Goal: Information Seeking & Learning: Learn about a topic

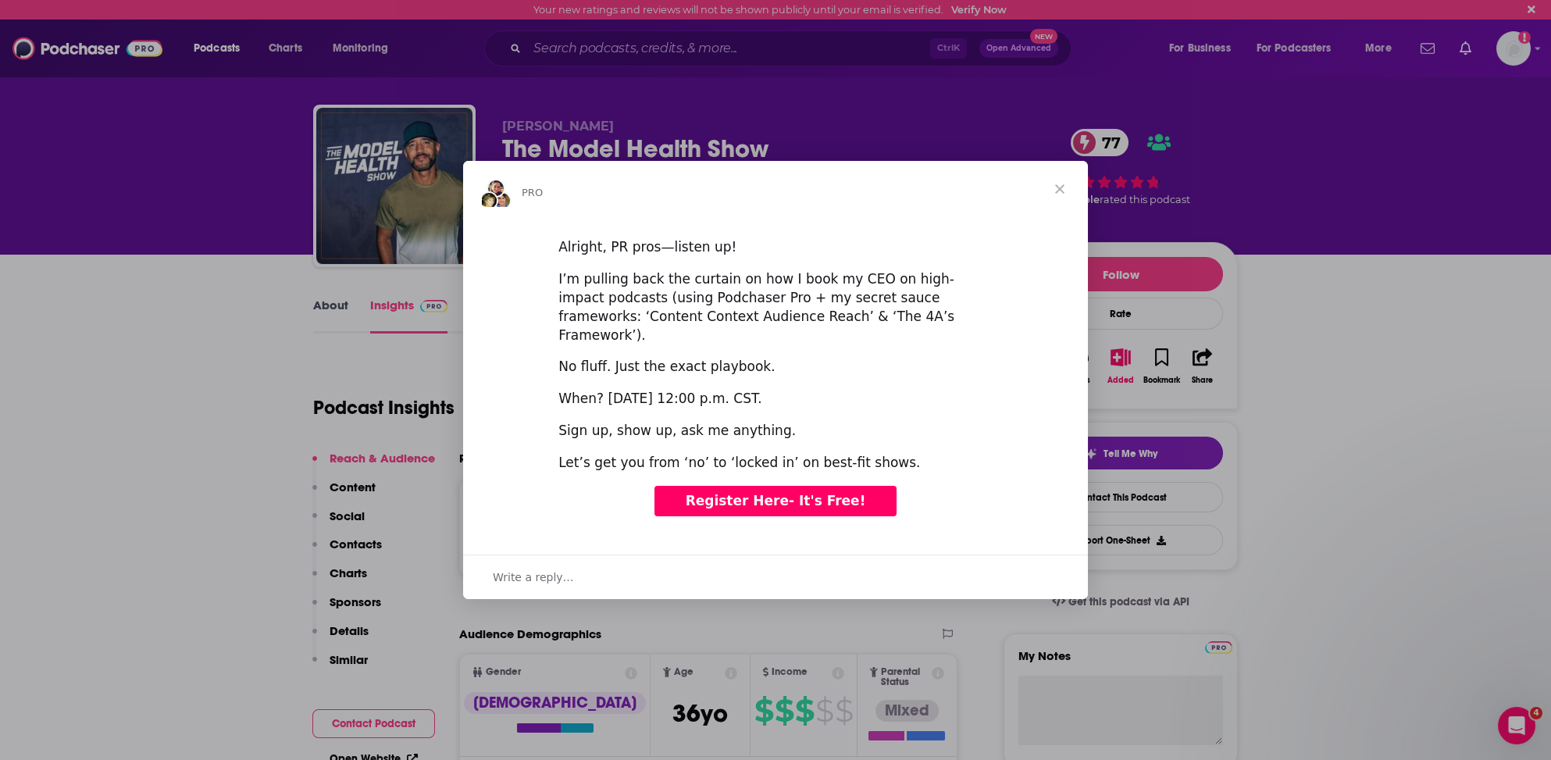
click at [543, 38] on div "Intercom messenger" at bounding box center [775, 380] width 1551 height 760
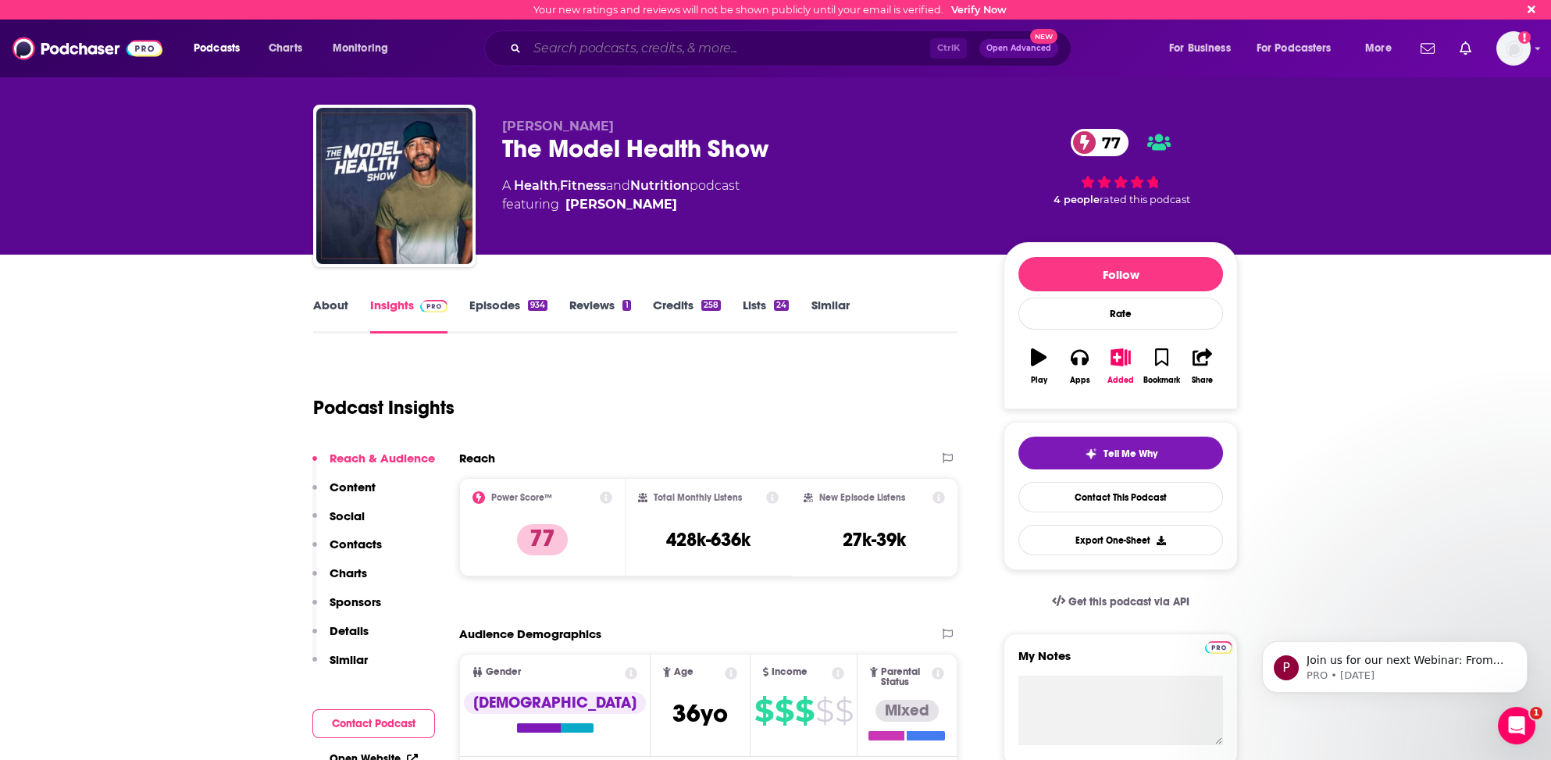
click at [536, 48] on input "Search podcasts, credits, & more..." at bounding box center [728, 48] width 403 height 25
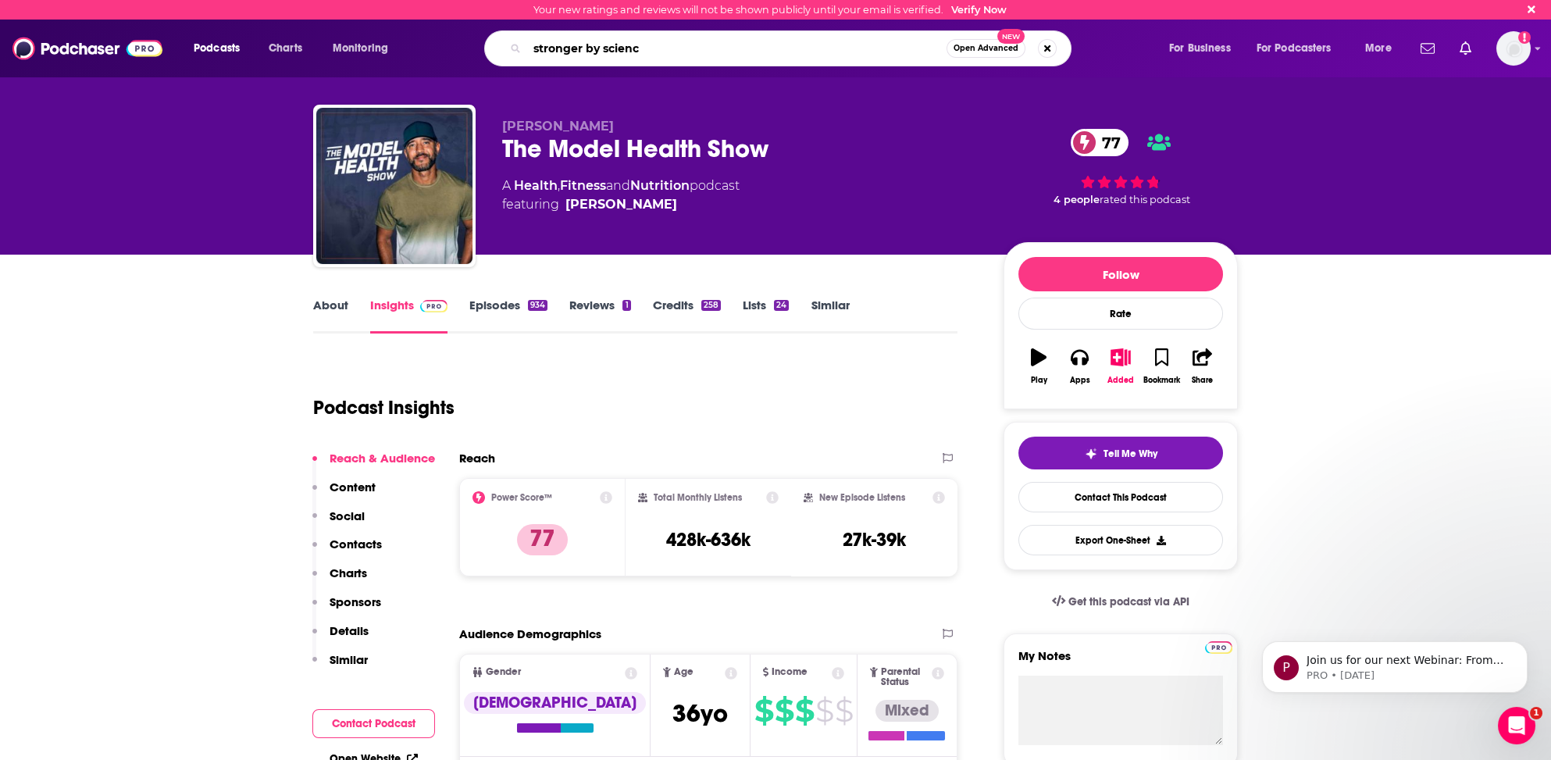
type input "stronger by science"
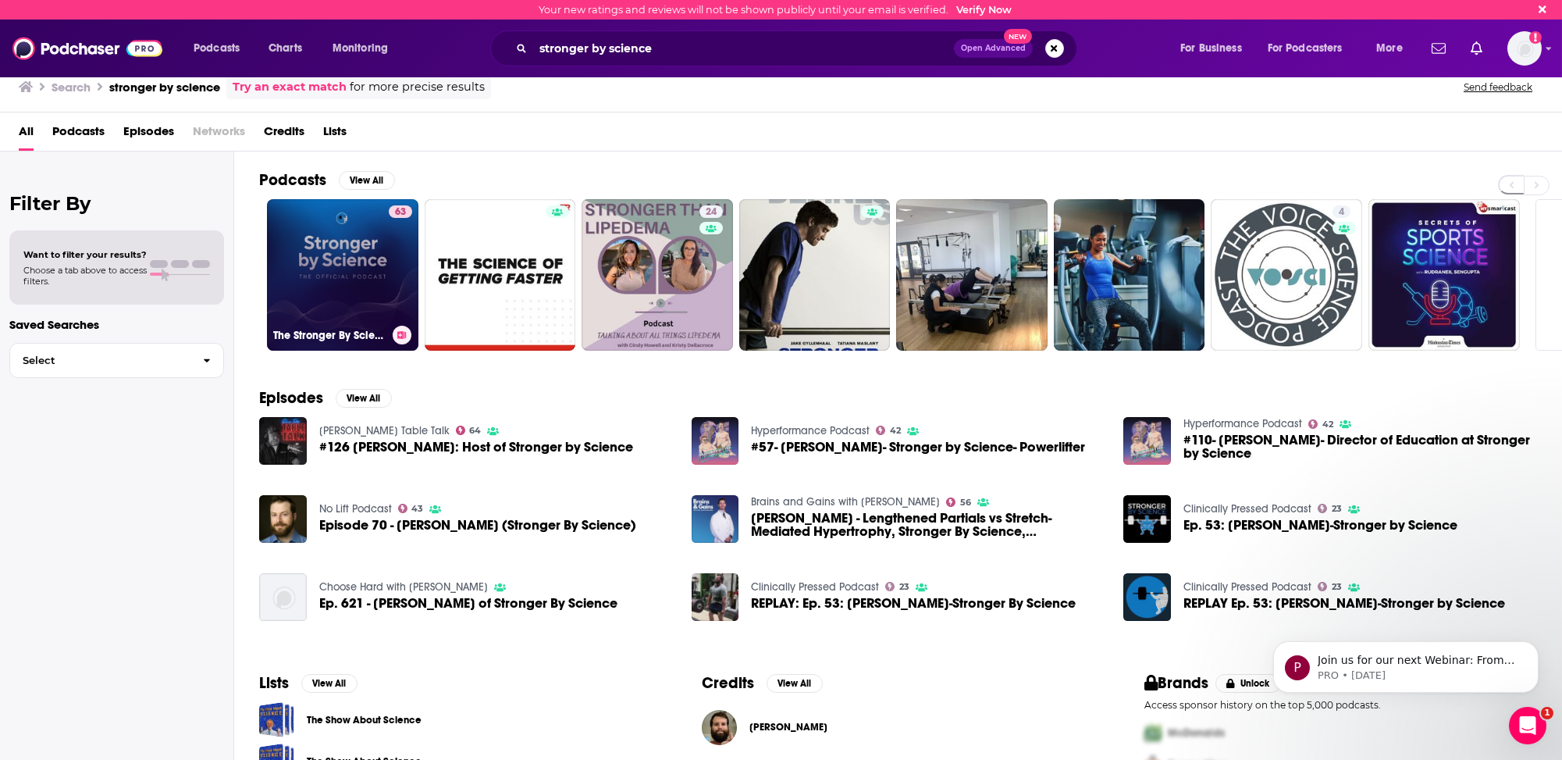
click at [307, 287] on link "63 The Stronger By Science Podcast" at bounding box center [342, 274] width 151 height 151
